Goal: Complete application form

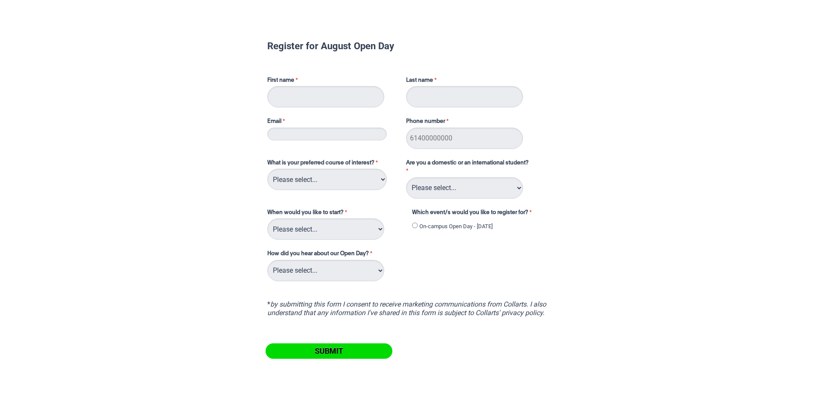
type input "[PERSON_NAME]"
type input "0490310611"
click at [347, 137] on input "Email" at bounding box center [326, 134] width 119 height 13
type input "[EMAIL_ADDRESS][DOMAIN_NAME]"
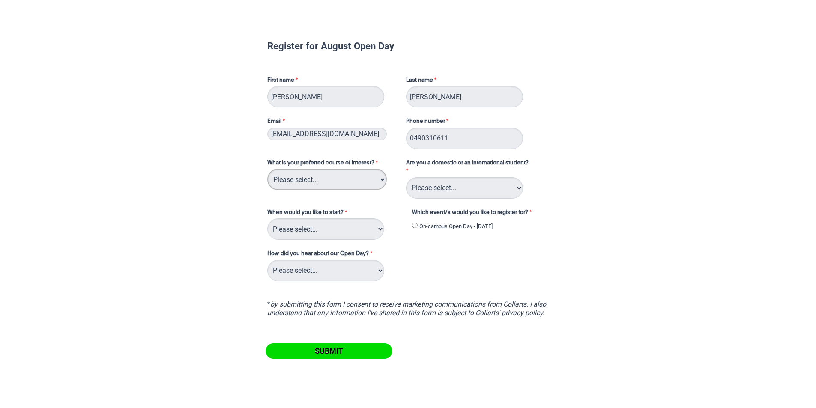
click at [326, 187] on select "Please select... 2D Animation Acting Audio Engineering Circus Arts Comedy Digit…" at bounding box center [326, 179] width 119 height 21
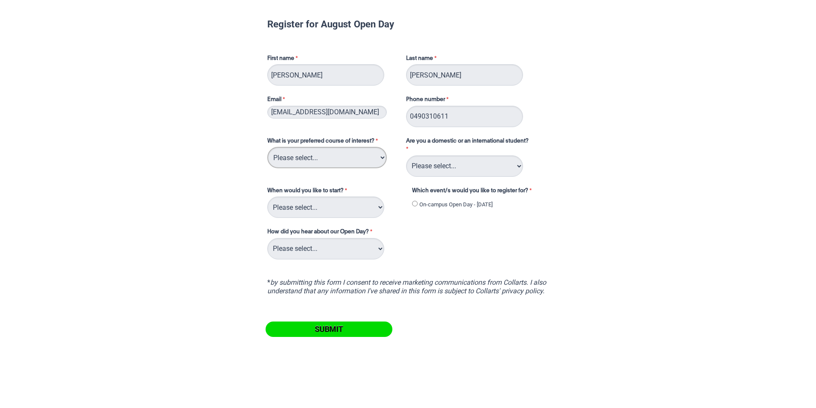
scroll to position [24, 0]
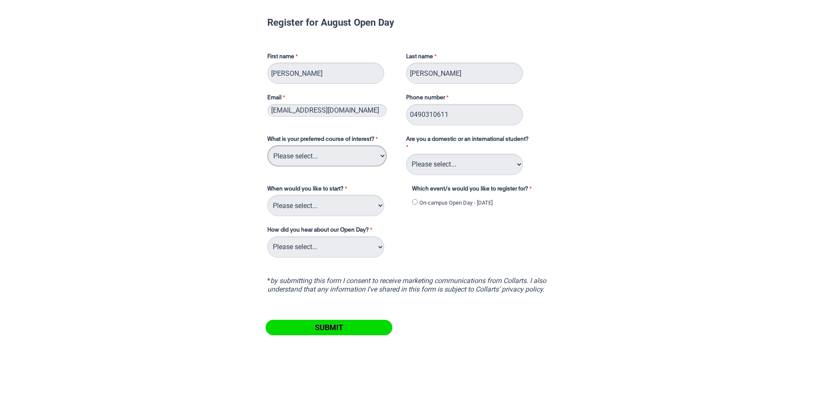
click at [353, 161] on select "Please select... 2D Animation Acting Audio Engineering Circus Arts Comedy Digit…" at bounding box center [326, 155] width 119 height 21
click at [367, 158] on select "Please select... 2D Animation Acting Audio Engineering Circus Arts Comedy Digit…" at bounding box center [326, 155] width 119 height 21
click at [324, 155] on select "Please select... 2D Animation Acting Audio Engineering Circus Arts Comedy Digit…" at bounding box center [326, 155] width 119 height 21
select select "tfa_96"
click at [267, 145] on select "Please select... 2D Animation Acting Audio Engineering Circus Arts Comedy Digit…" at bounding box center [326, 155] width 119 height 21
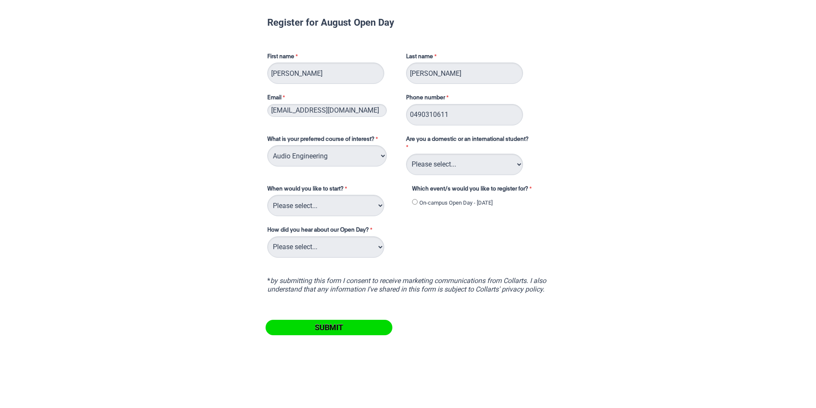
click at [463, 176] on div "Are you a domestic or an international student? Please select... Domestic Stude…" at bounding box center [470, 155] width 134 height 43
click at [460, 170] on select "Please select... Domestic Student International Student" at bounding box center [464, 164] width 117 height 21
click at [444, 161] on select "Please select... Domestic Student International Student" at bounding box center [464, 164] width 117 height 21
click at [362, 155] on select "Please select... 2D Animation Acting Audio Engineering Circus Arts Comedy Digit…" at bounding box center [326, 155] width 119 height 21
click at [361, 155] on select "Please select... 2D Animation Acting Audio Engineering Circus Arts Comedy Digit…" at bounding box center [326, 155] width 119 height 21
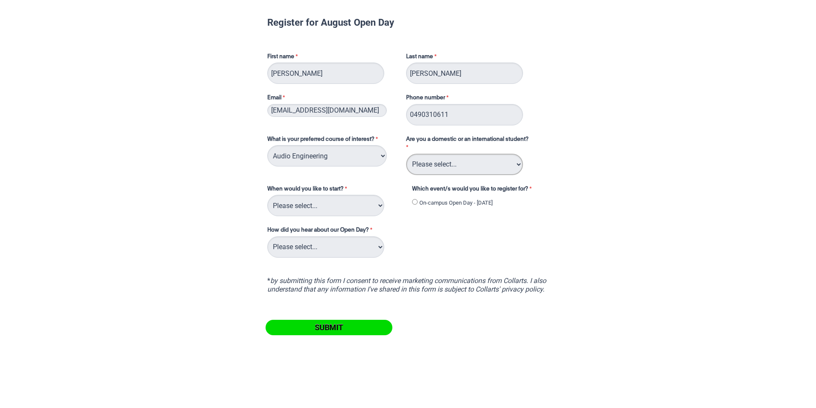
drag, startPoint x: 448, startPoint y: 166, endPoint x: 448, endPoint y: 175, distance: 9.0
click at [448, 166] on select "Please select... Domestic Student International Student" at bounding box center [464, 164] width 117 height 21
select select "tfa_126"
click at [406, 154] on select "Please select... Domestic Student International Student" at bounding box center [464, 164] width 117 height 21
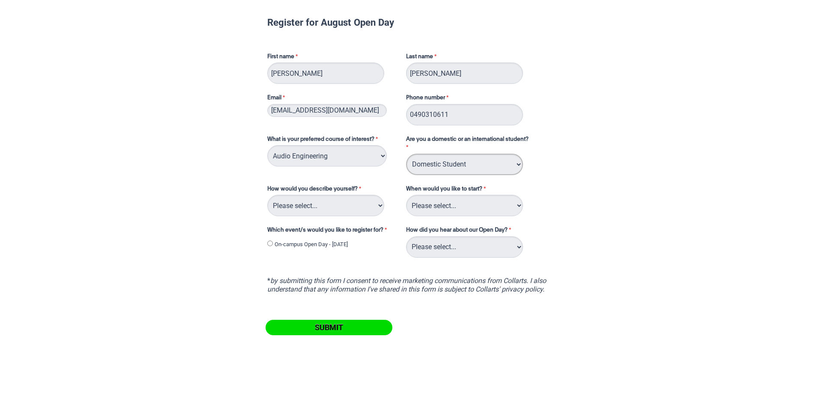
click at [434, 170] on select "Please select... Domestic Student International Student" at bounding box center [464, 164] width 117 height 21
click at [433, 170] on select "Please select... Domestic Student International Student" at bounding box center [464, 164] width 117 height 21
click at [330, 212] on select "Please select... I've completed Year 12 I'm looking for a career change I'm alr…" at bounding box center [325, 205] width 117 height 21
select select "tfa_70"
click at [267, 195] on select "Please select... I've completed Year 12 I'm looking for a career change I'm alr…" at bounding box center [325, 205] width 117 height 21
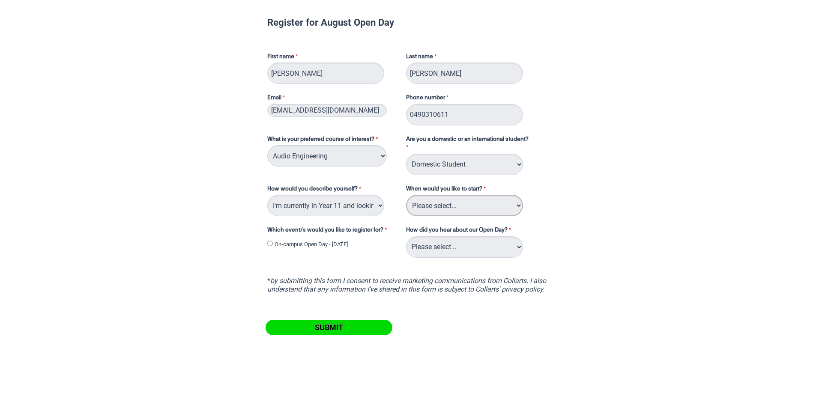
click at [456, 202] on select "Please select... Trimester 3 2025, starting [DATE] Trimester 1 2026, starting […" at bounding box center [464, 205] width 117 height 21
select select "tfa_234"
click at [406, 195] on select "Please select... Trimester 3 2025, starting [DATE] Trimester 1 2026, starting […" at bounding box center [464, 205] width 117 height 21
click at [456, 251] on select "Please select... Career Advisor Career Expo Collarts Newsletter/Email Collarts …" at bounding box center [464, 246] width 117 height 21
select select "tfa_144"
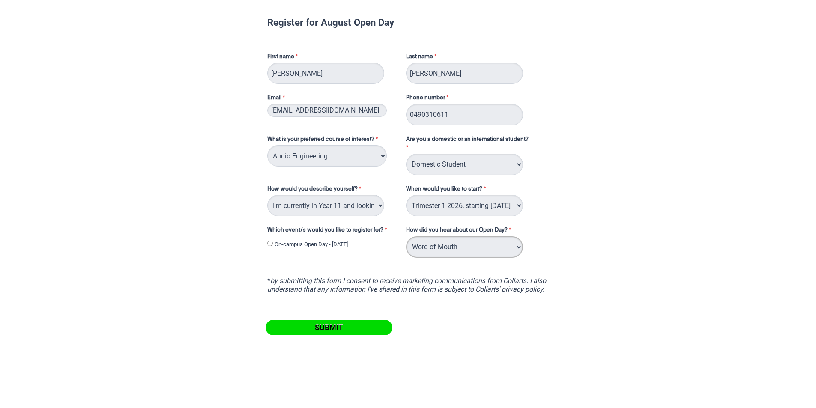
click at [406, 236] on select "Please select... Career Advisor Career Expo Collarts Newsletter/Email Collarts …" at bounding box center [464, 246] width 117 height 21
click at [286, 248] on label "On-campus Open Day - [DATE]" at bounding box center [311, 244] width 73 height 9
click at [273, 246] on input "On-campus Open Day - [DATE]" at bounding box center [270, 244] width 6 height 6
radio input "true"
click at [334, 332] on input "Submit" at bounding box center [329, 327] width 127 height 15
